Goal: Find specific page/section: Find specific page/section

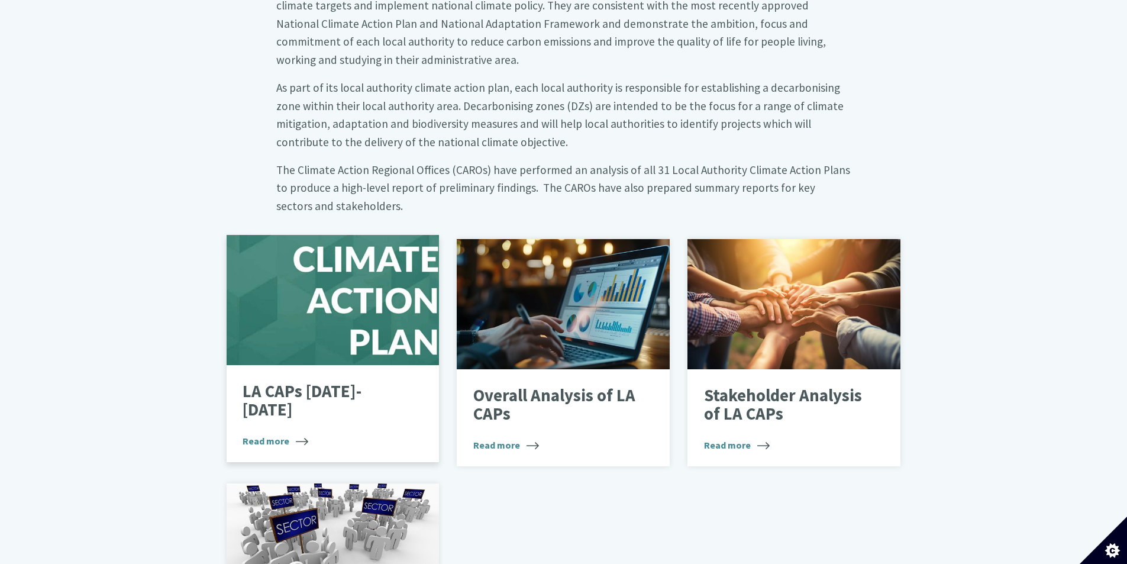
scroll to position [546, 0]
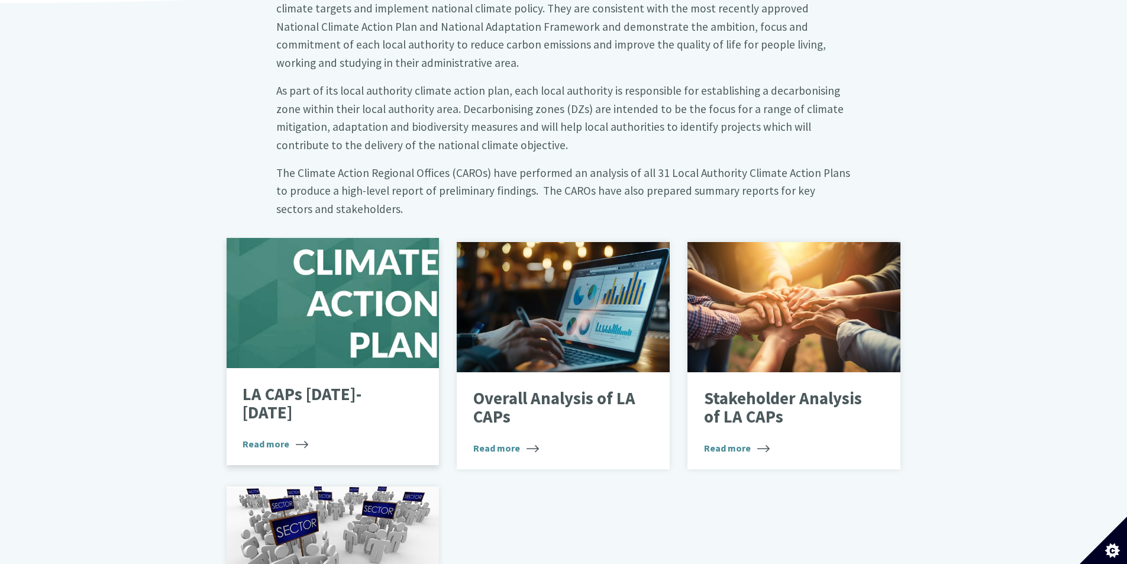
click at [256, 300] on div at bounding box center [333, 303] width 213 height 130
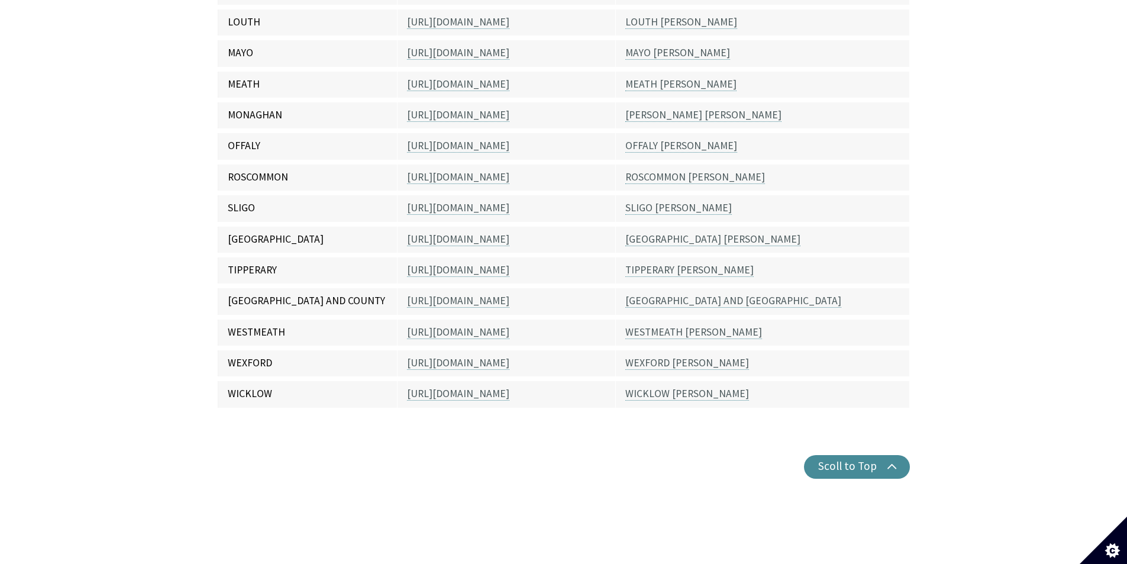
scroll to position [943, 0]
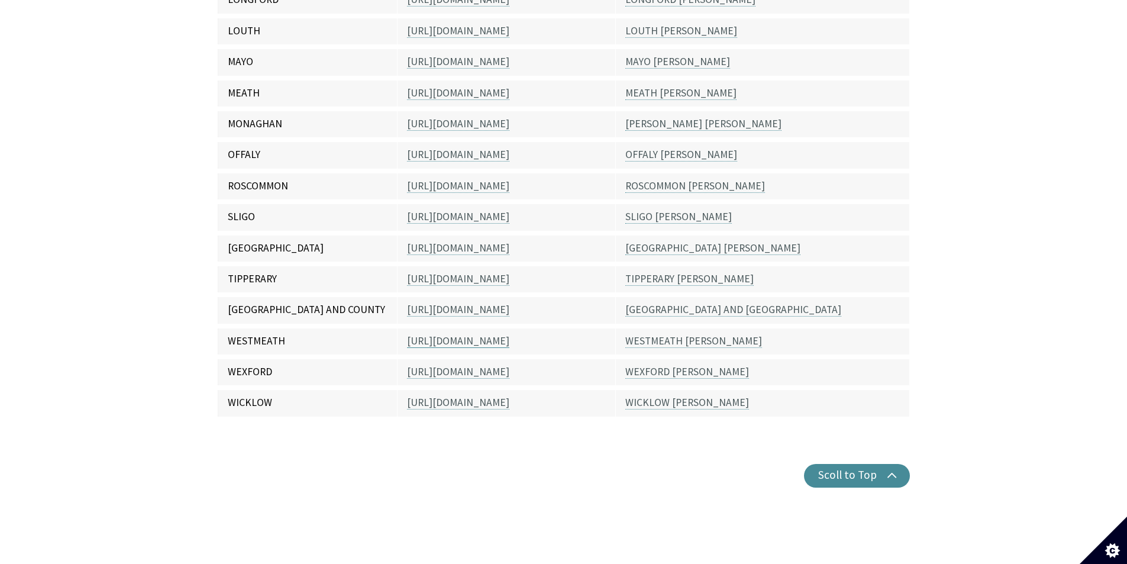
click at [450, 334] on link "[URL][DOMAIN_NAME]" at bounding box center [458, 341] width 102 height 14
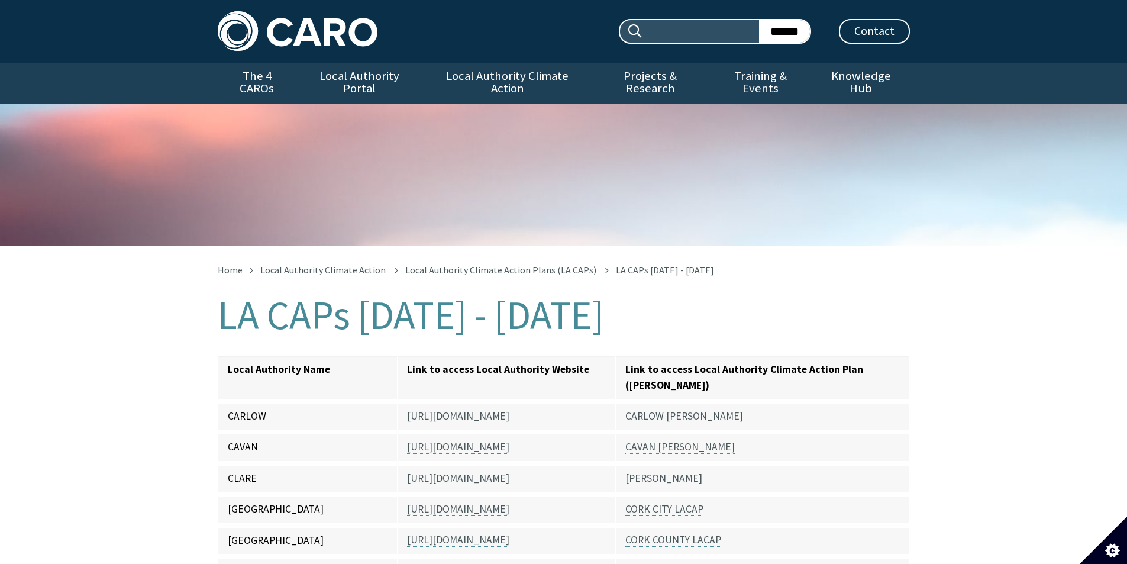
scroll to position [943, 0]
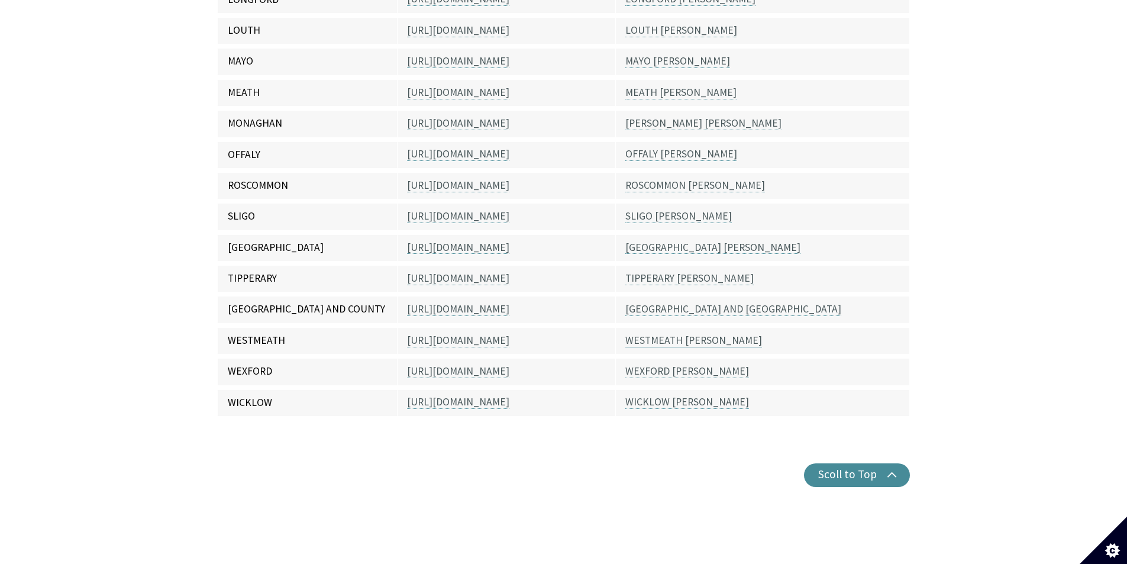
click at [672, 334] on link "WESTMEATH [PERSON_NAME]" at bounding box center [693, 341] width 137 height 14
click at [677, 334] on link "WESTMEATH [PERSON_NAME]" at bounding box center [693, 341] width 137 height 14
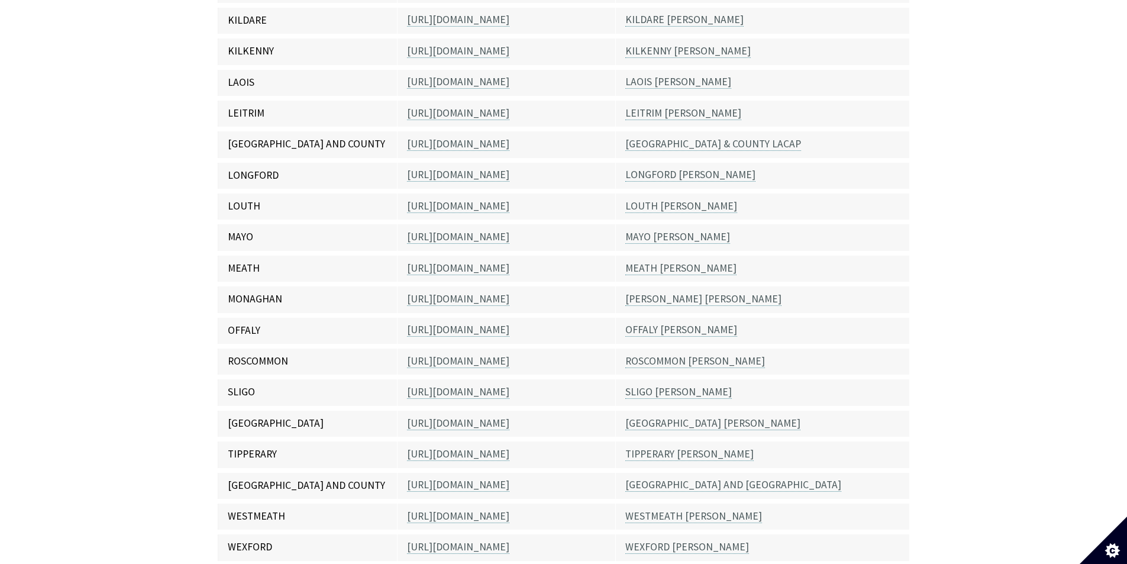
scroll to position [767, 0]
click at [653, 316] on td "OFFALY [PERSON_NAME]" at bounding box center [762, 331] width 294 height 31
click at [654, 324] on link "OFFALY [PERSON_NAME]" at bounding box center [681, 331] width 112 height 14
